Goal: Information Seeking & Learning: Check status

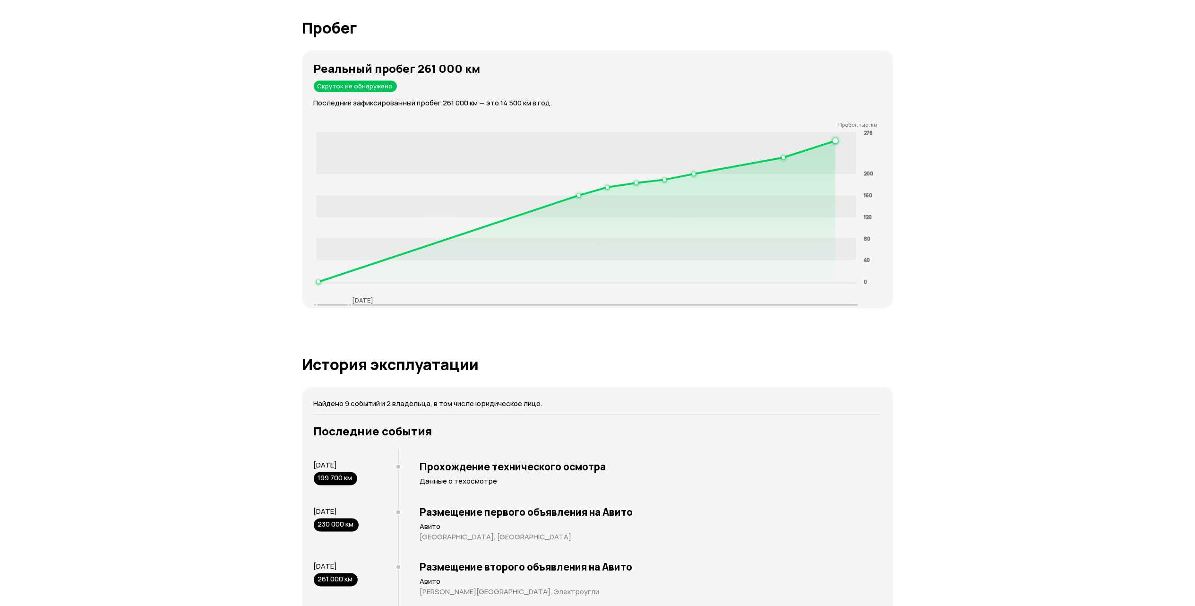
scroll to position [1449, 0]
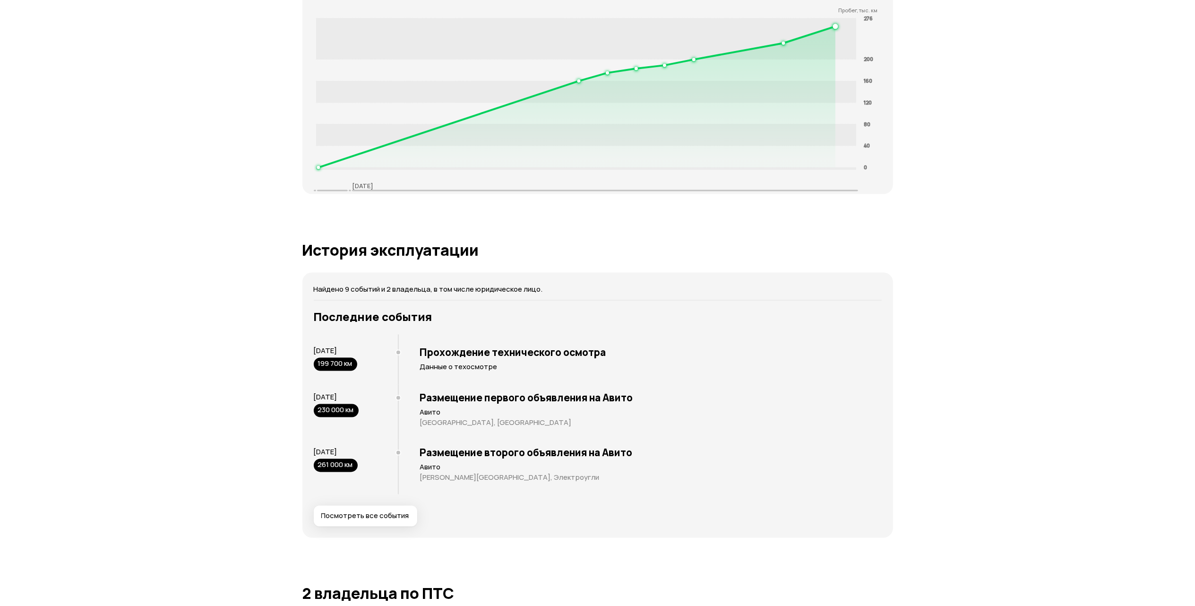
click at [164, 263] on div "Отчёт от 10 сентября 2025 года Полностью сформирован   Скачать PDF   Поделиться…" at bounding box center [597, 379] width 1195 height 3589
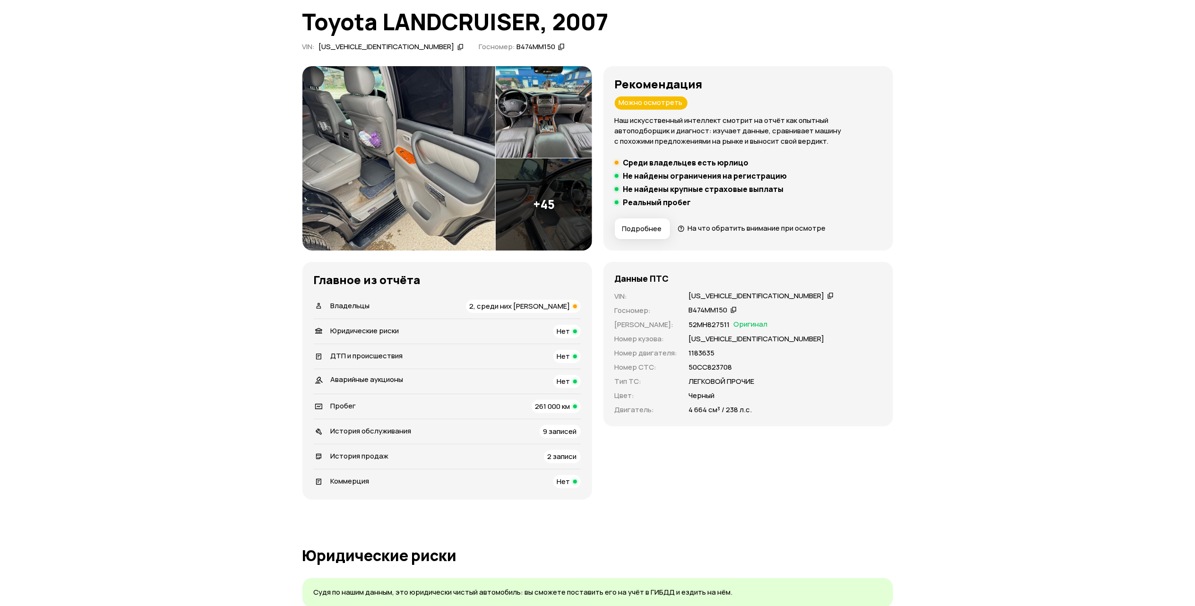
scroll to position [0, 0]
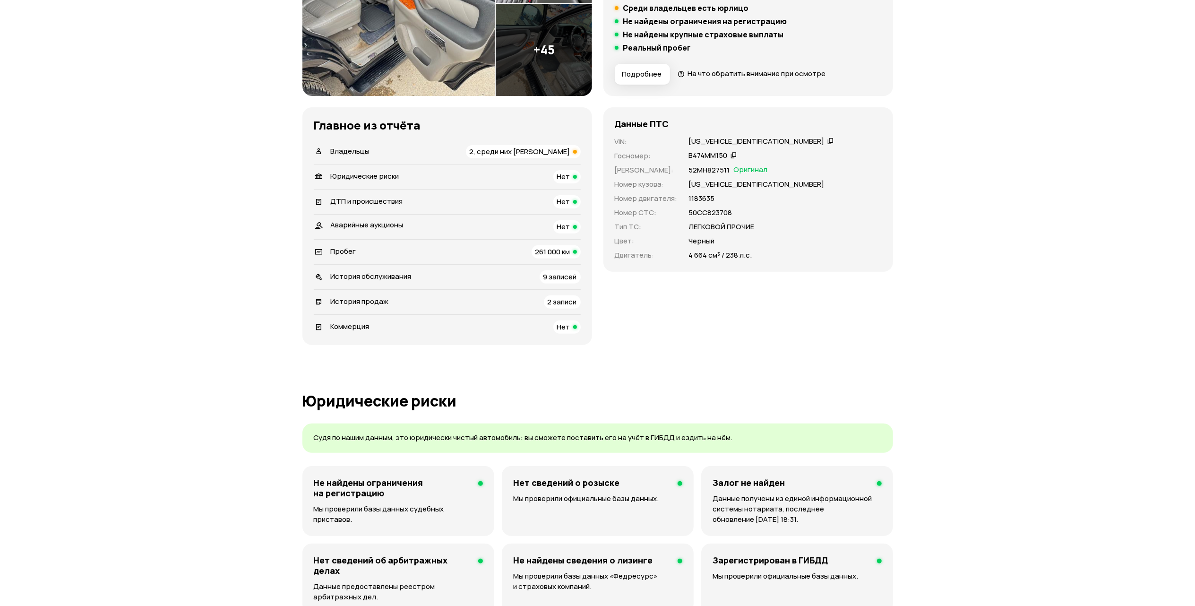
scroll to position [63, 0]
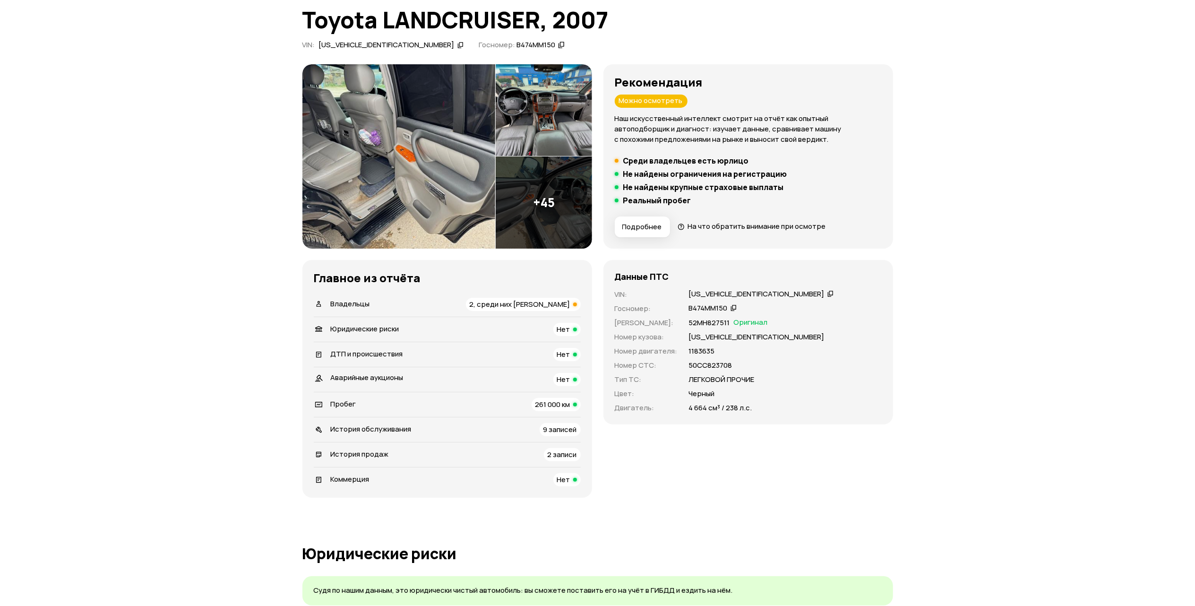
click at [564, 455] on span "2 записи" at bounding box center [562, 454] width 29 height 10
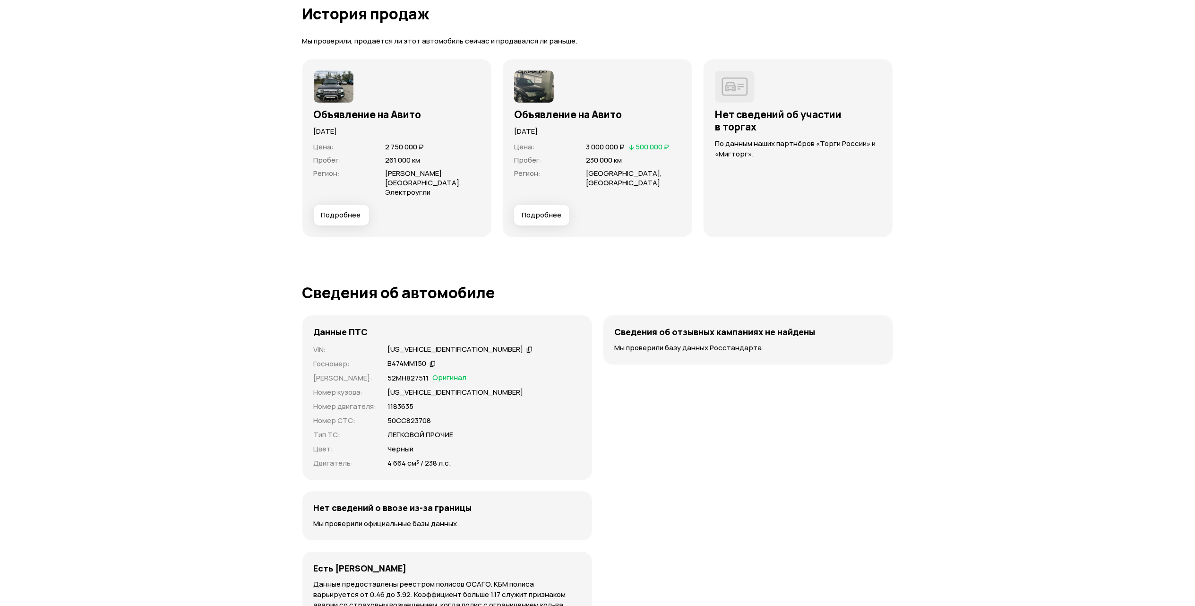
scroll to position [2555, 0]
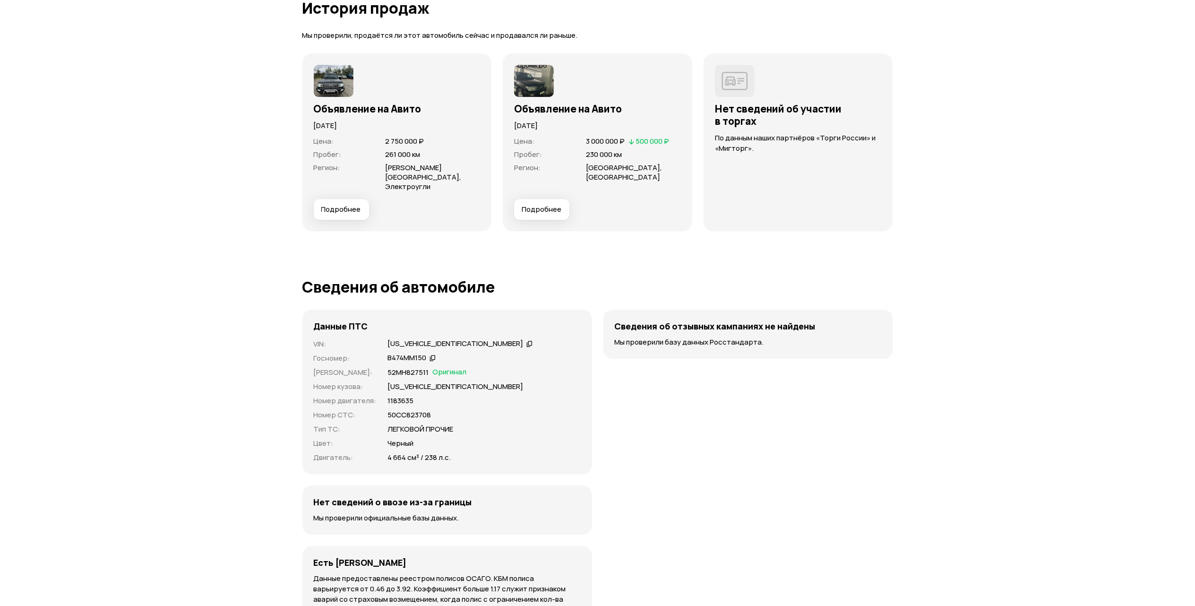
click at [352, 205] on span "Подробнее" at bounding box center [341, 209] width 40 height 9
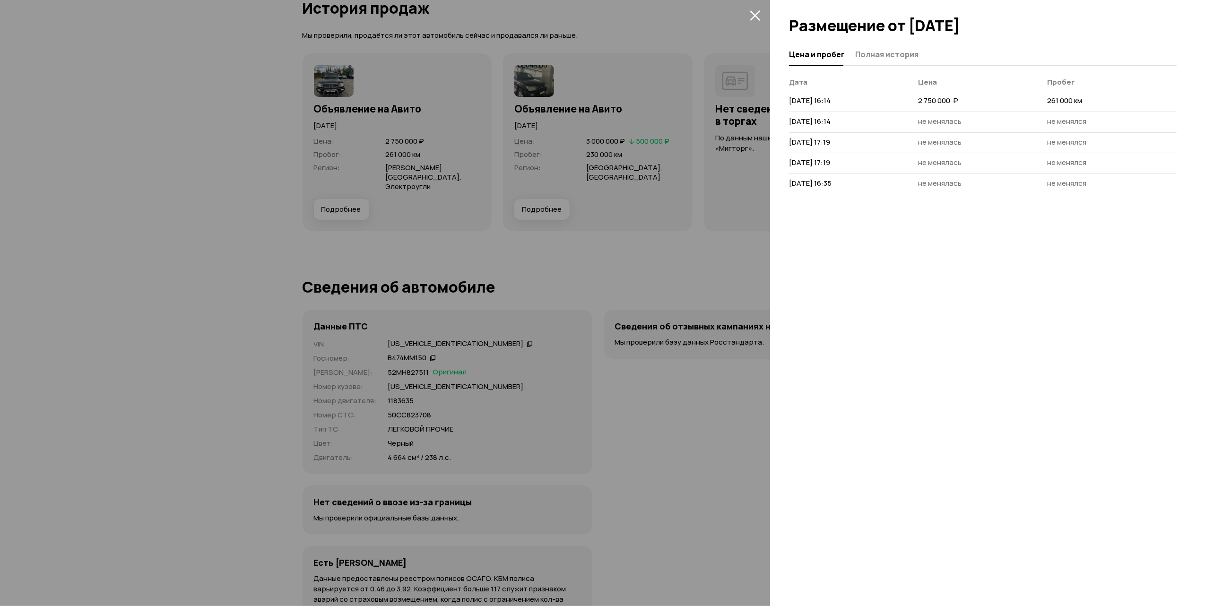
click at [67, 137] on div at bounding box center [602, 303] width 1205 height 606
